Goal: Task Accomplishment & Management: Manage account settings

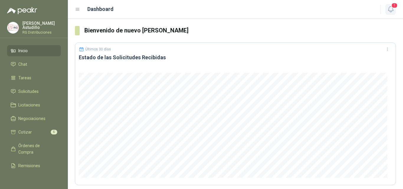
click at [392, 7] on span "1" at bounding box center [394, 6] width 6 height 6
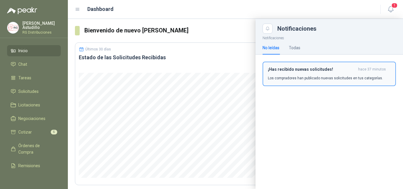
click at [333, 78] on p "Los compradores han publicado nuevas solicitudes en tus categorías." at bounding box center [325, 77] width 115 height 5
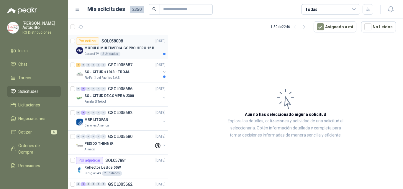
click at [149, 46] on p "MODULO MULTIMEDIA GOPRO HERO 12 BLACK" at bounding box center [120, 48] width 73 height 6
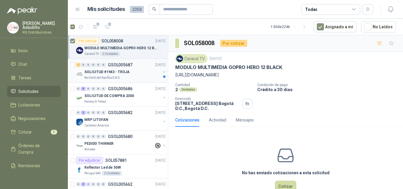
click at [134, 71] on div "SOLICITUD #1943 - TROJA" at bounding box center [122, 71] width 76 height 7
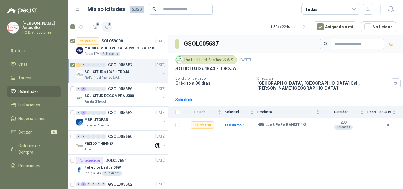
click at [106, 25] on icon "button" at bounding box center [107, 26] width 5 height 5
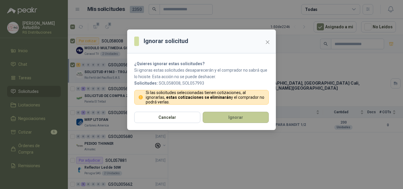
click at [220, 119] on button "Ignorar" at bounding box center [236, 117] width 66 height 11
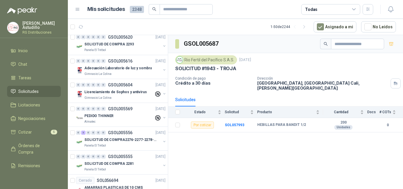
scroll to position [295, 0]
